Goal: Information Seeking & Learning: Learn about a topic

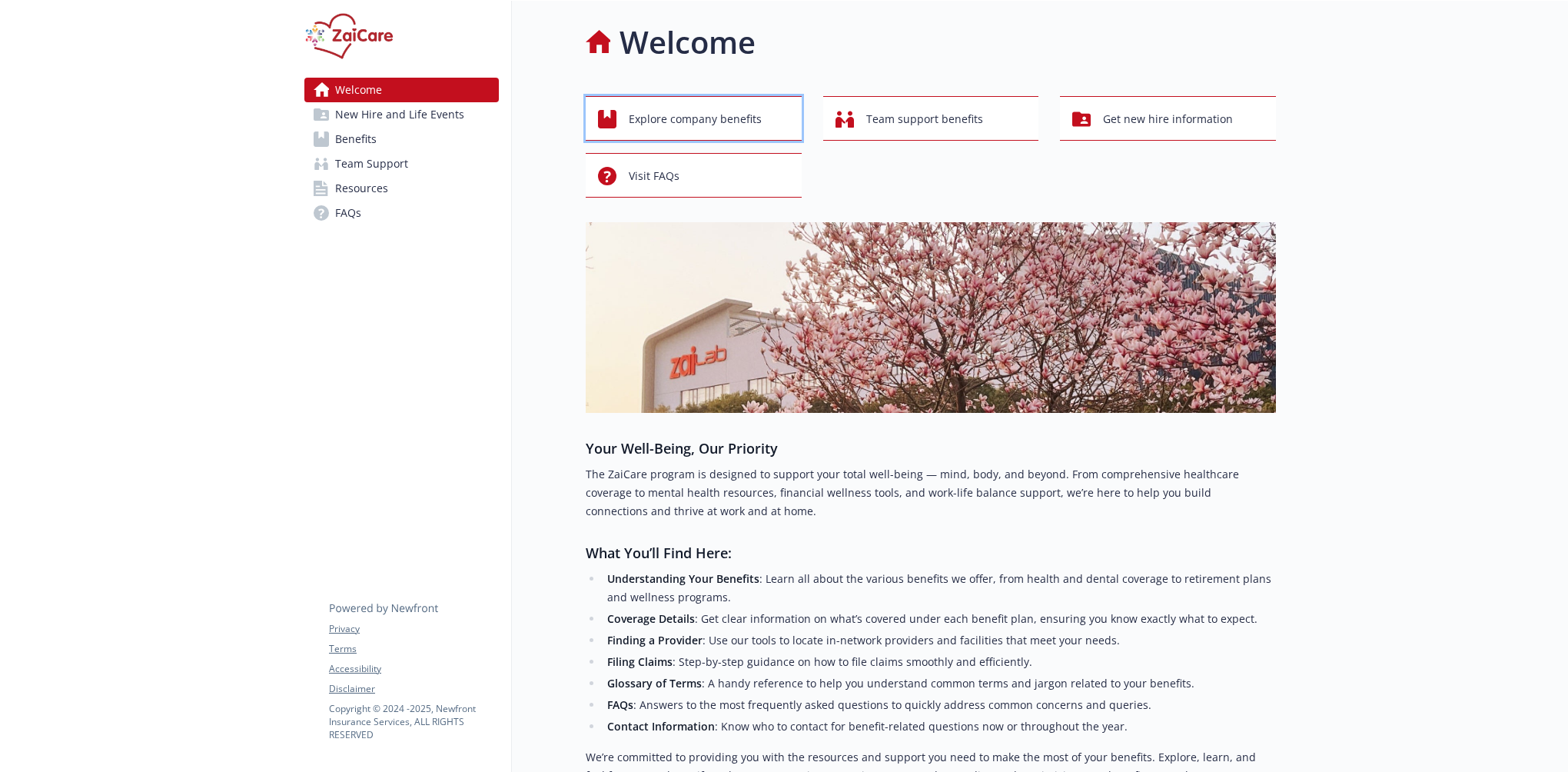
click at [676, 124] on span "Explore company benefits" at bounding box center [695, 119] width 133 height 29
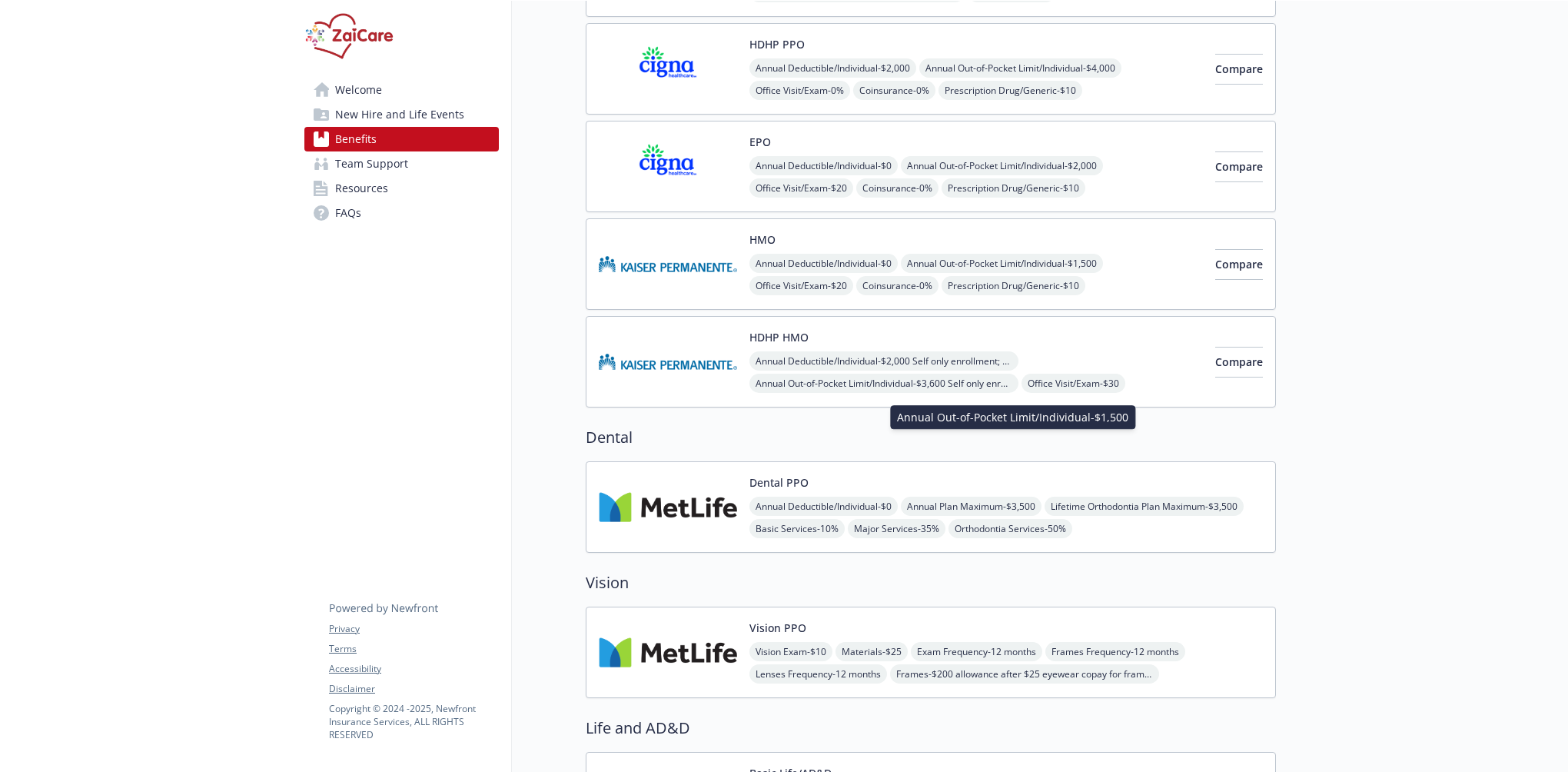
scroll to position [307, 0]
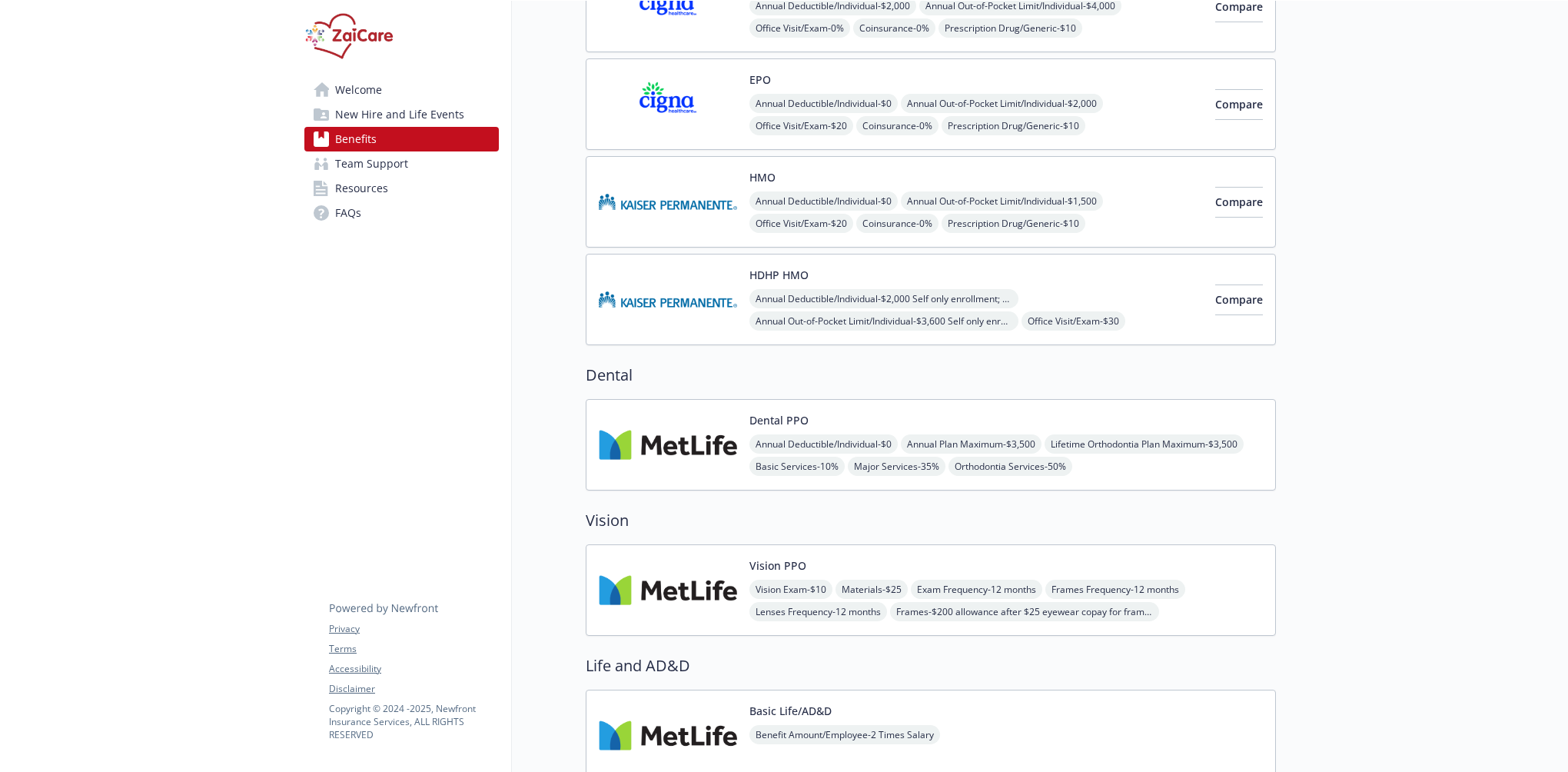
click at [773, 417] on button "Dental PPO" at bounding box center [779, 420] width 59 height 16
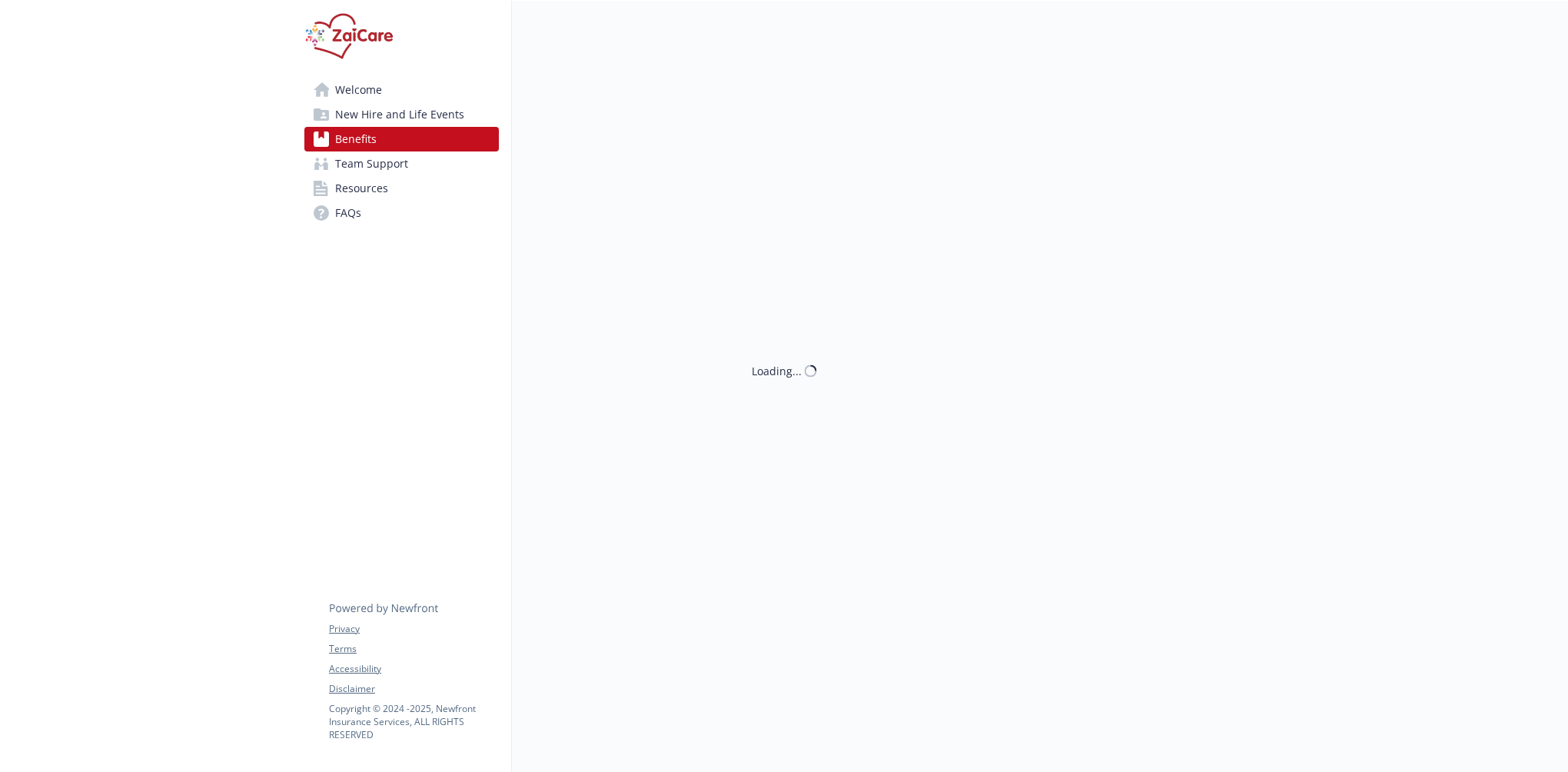
scroll to position [307, 0]
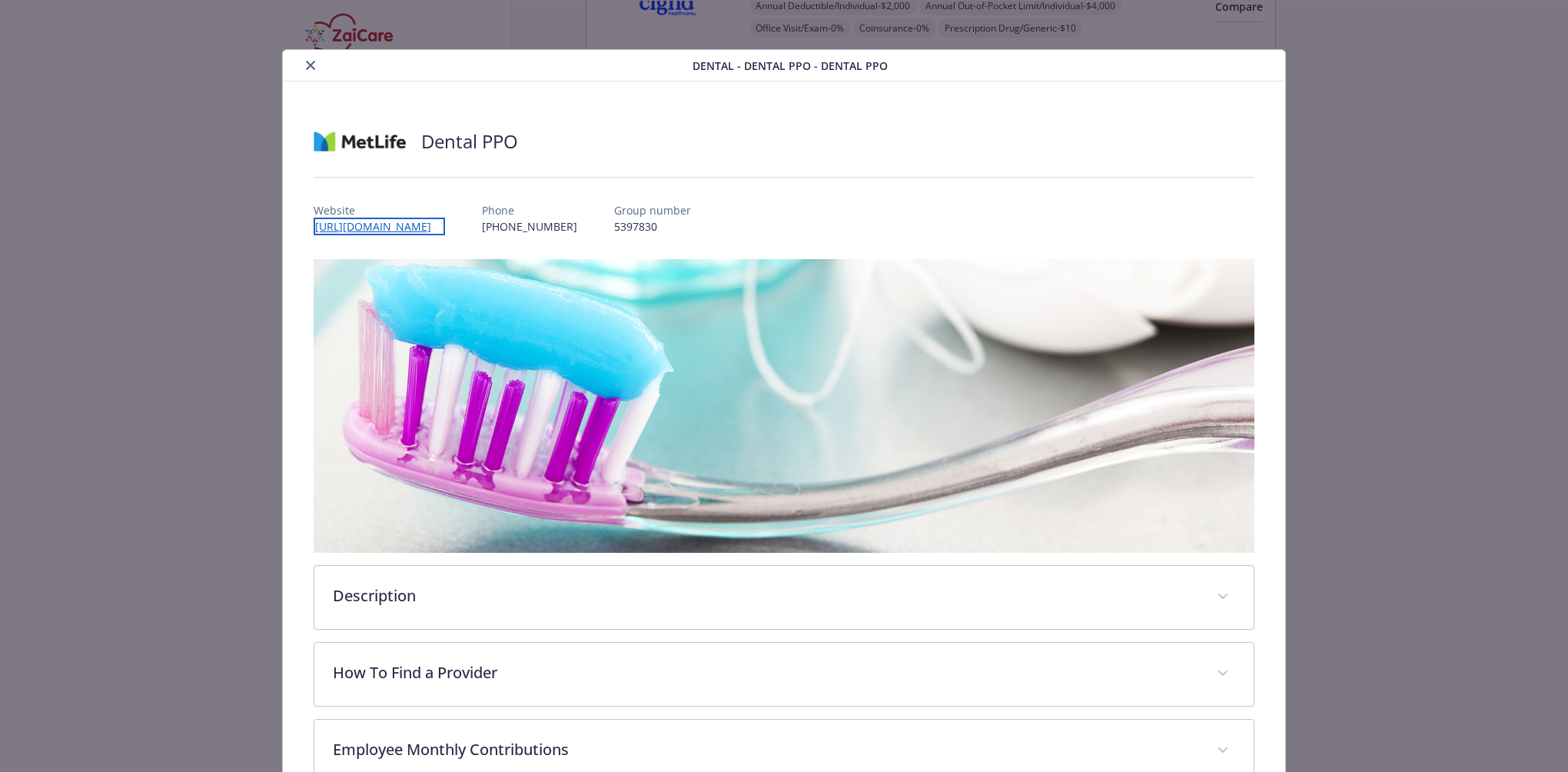
click at [398, 225] on link "[URL][DOMAIN_NAME]" at bounding box center [379, 226] width 131 height 18
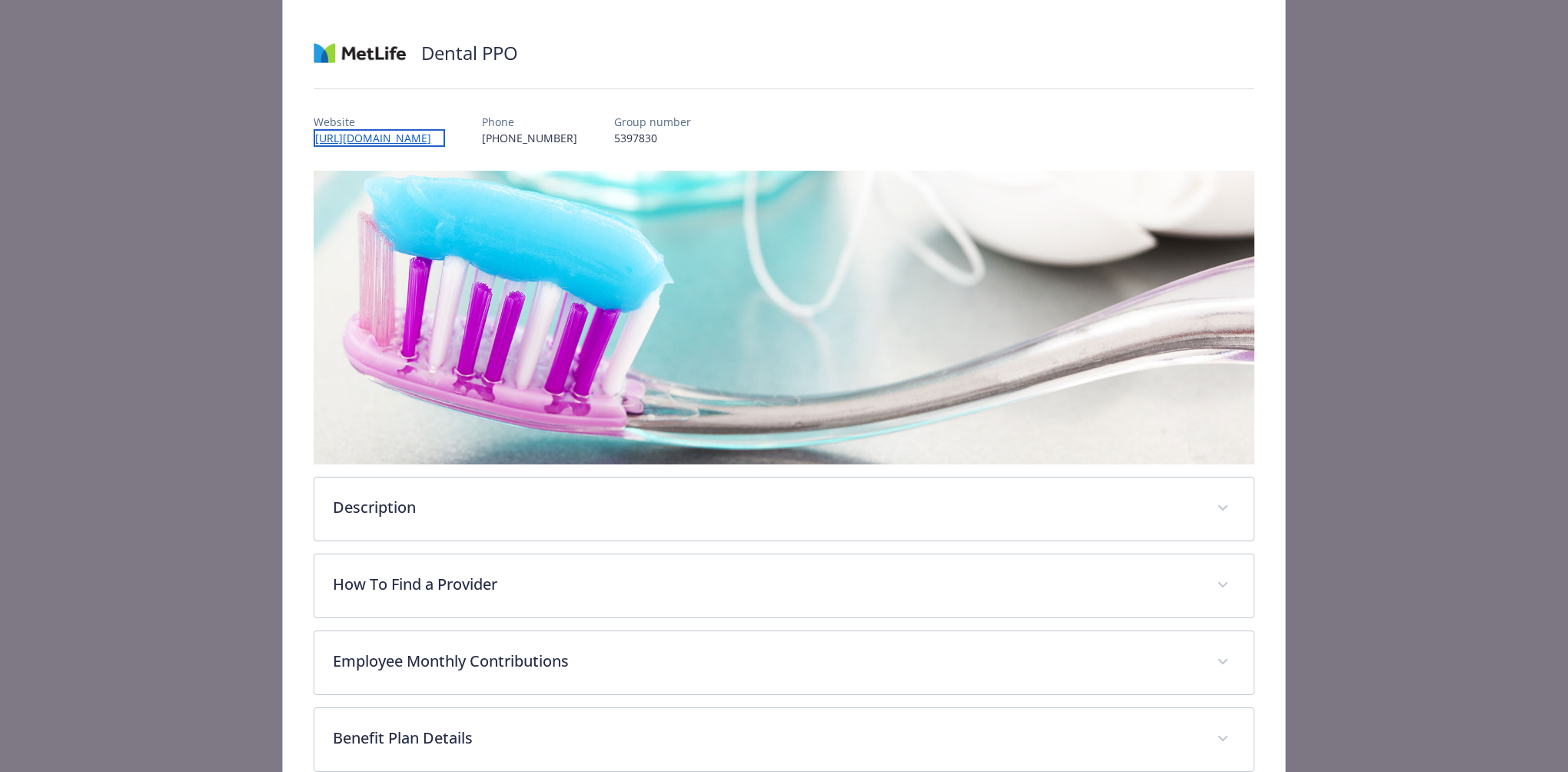
scroll to position [0, 0]
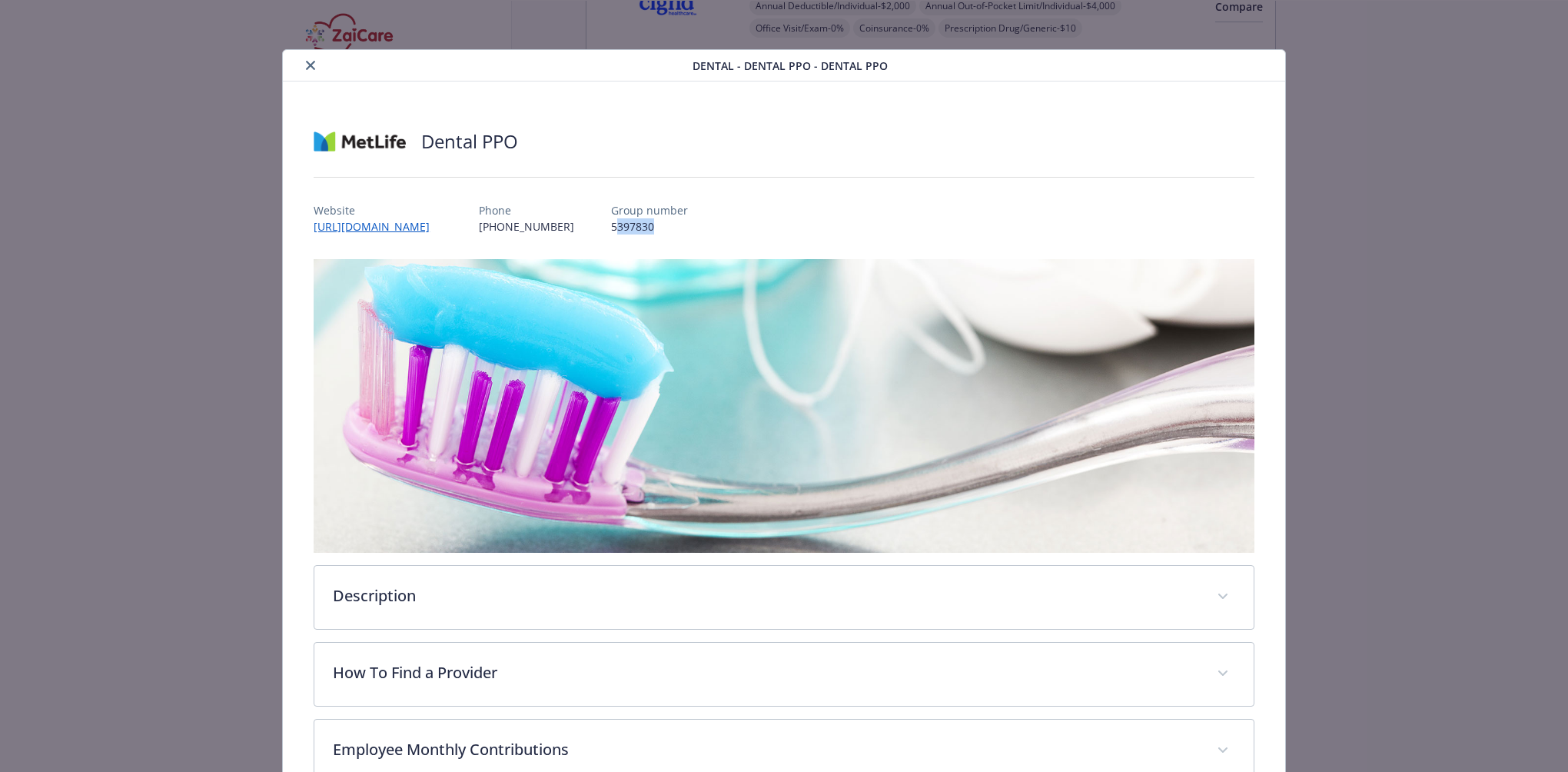
drag, startPoint x: 603, startPoint y: 223, endPoint x: 655, endPoint y: 228, distance: 52.2
click at [655, 228] on p "5397830" at bounding box center [649, 226] width 77 height 16
drag, startPoint x: 655, startPoint y: 228, endPoint x: 609, endPoint y: 229, distance: 46.0
click at [611, 229] on p "5397830" at bounding box center [649, 226] width 77 height 16
drag, startPoint x: 600, startPoint y: 228, endPoint x: 640, endPoint y: 228, distance: 40.0
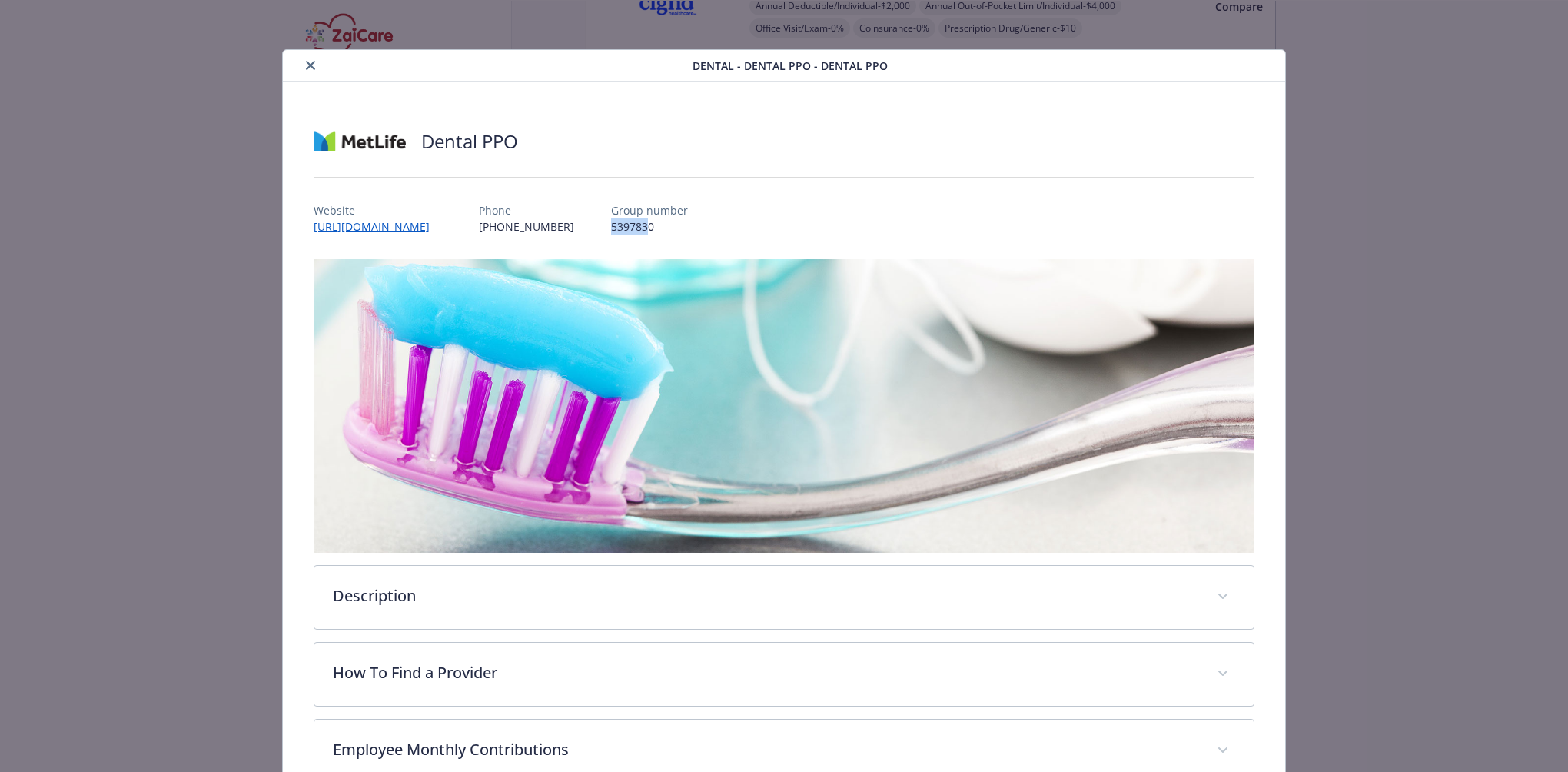
click at [640, 228] on p "5397830" at bounding box center [649, 226] width 77 height 16
click at [611, 225] on p "5397830" at bounding box center [649, 226] width 77 height 16
